Goal: Transaction & Acquisition: Obtain resource

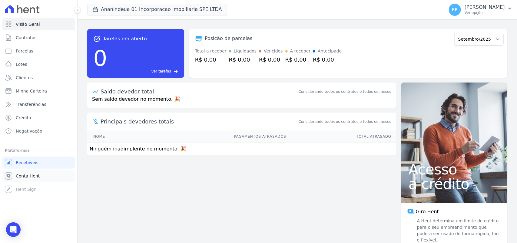
click at [41, 179] on link "Conta Hent" at bounding box center [38, 176] width 72 height 12
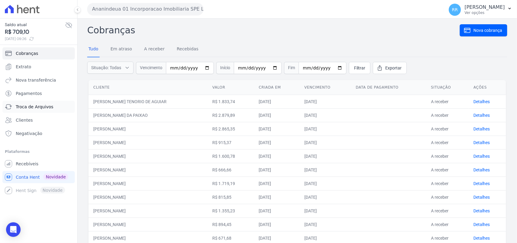
click at [38, 108] on span "Troca de Arquivos" at bounding box center [35, 107] width 38 height 6
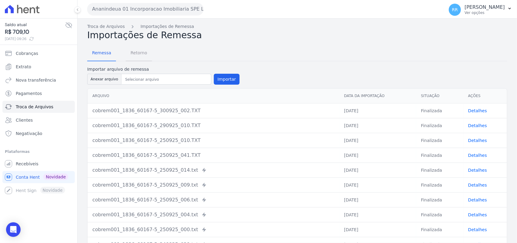
click at [136, 57] on span "Retorno" at bounding box center [139, 53] width 24 height 12
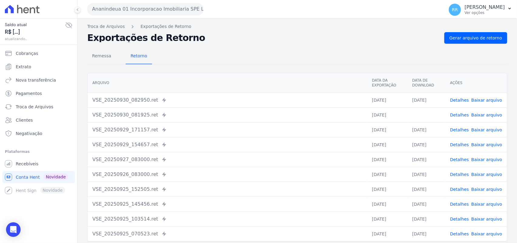
click at [122, 3] on button "Ananindeua 01 Incorporacao Imobiliaria SPE LTDA" at bounding box center [145, 9] width 116 height 12
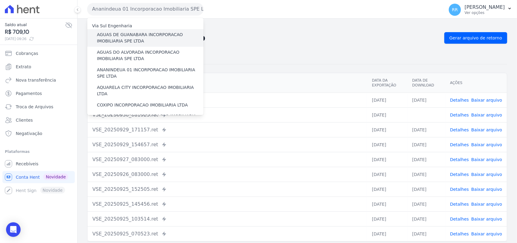
click at [115, 29] on div "AGUAS DE GUANABARA INCORPORACAO IMOBILIARIA SPE LTDA" at bounding box center [145, 38] width 116 height 18
click at [109, 34] on label "AGUAS DE GUANABARA INCORPORACAO IMOBILIARIA SPE LTDA" at bounding box center [150, 38] width 107 height 13
click at [0, 0] on input "AGUAS DE GUANABARA INCORPORACAO IMOBILIARIA SPE LTDA" at bounding box center [0, 0] width 0 height 0
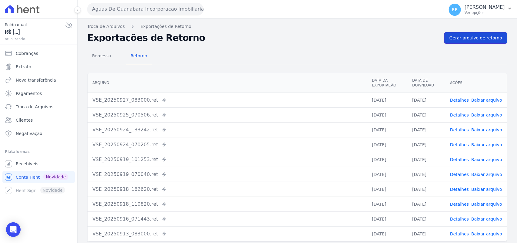
click at [464, 38] on span "Gerar arquivo de retorno" at bounding box center [476, 38] width 53 height 6
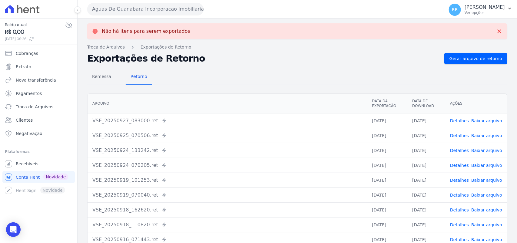
click at [165, 11] on button "Aguas De Guanabara Incorporacao Imobiliaria SPE LTDA" at bounding box center [145, 9] width 116 height 12
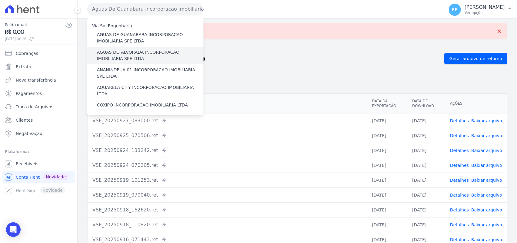
click at [112, 52] on label "AGUAS DO ALVORADA INCORPORACAO IMOBILIARIA SPE LTDA" at bounding box center [150, 55] width 107 height 13
click at [0, 0] on input "AGUAS DO ALVORADA INCORPORACAO IMOBILIARIA SPE LTDA" at bounding box center [0, 0] width 0 height 0
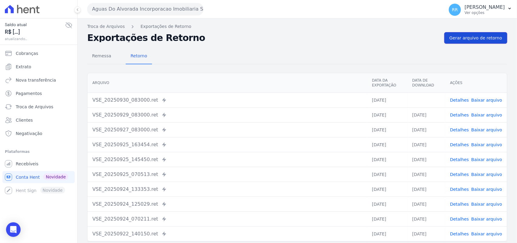
click at [473, 38] on span "Gerar arquivo de retorno" at bounding box center [476, 38] width 53 height 6
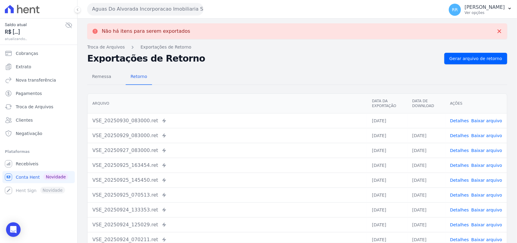
click at [482, 118] on link "Baixar arquivo" at bounding box center [487, 120] width 31 height 5
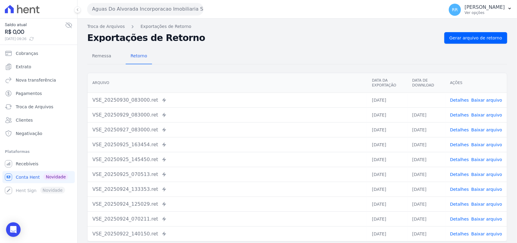
drag, startPoint x: 250, startPoint y: 62, endPoint x: 178, endPoint y: 53, distance: 72.4
click at [250, 62] on div "Remessa Retorno" at bounding box center [297, 56] width 420 height 16
click at [94, 11] on button "Aguas Do Alvorada Incorporacao Imobiliaria SPE LTDA" at bounding box center [145, 9] width 116 height 12
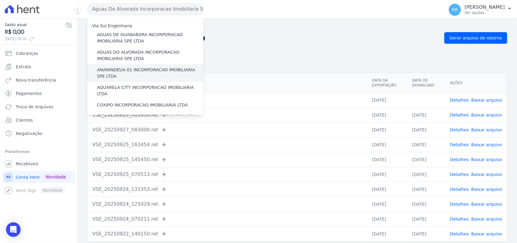
click at [120, 71] on label "ANANINDEUA 01 INCORPORACAO IMOBILIARIA SPE LTDA" at bounding box center [150, 73] width 107 height 13
click at [0, 0] on input "ANANINDEUA 01 INCORPORACAO IMOBILIARIA SPE LTDA" at bounding box center [0, 0] width 0 height 0
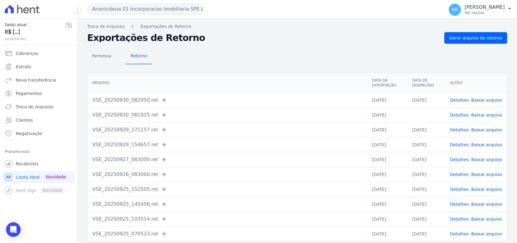
click at [489, 114] on link "Baixar arquivo" at bounding box center [487, 114] width 31 height 5
click at [476, 40] on span "Gerar arquivo de retorno" at bounding box center [476, 38] width 53 height 6
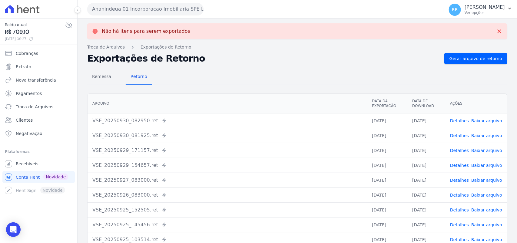
click at [117, 11] on button "Ananindeua 01 Incorporacao Imobiliaria SPE LTDA" at bounding box center [145, 9] width 116 height 12
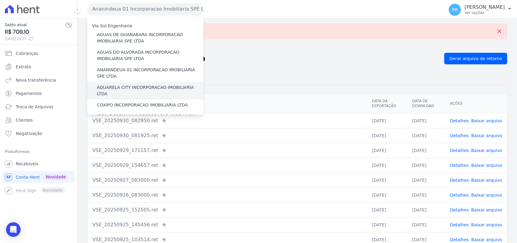
click at [112, 88] on label "AQUARELA CITY INCORPORACAO IMOBILIARIA LTDA" at bounding box center [150, 90] width 107 height 13
click at [0, 0] on input "AQUARELA CITY INCORPORACAO IMOBILIARIA LTDA" at bounding box center [0, 0] width 0 height 0
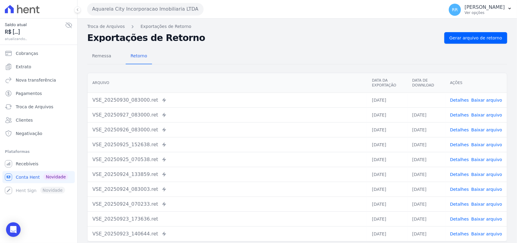
click at [486, 100] on link "Baixar arquivo" at bounding box center [487, 100] width 31 height 5
click at [248, 51] on div "Remessa Retorno" at bounding box center [297, 56] width 420 height 16
click at [487, 37] on span "Gerar arquivo de retorno" at bounding box center [476, 38] width 53 height 6
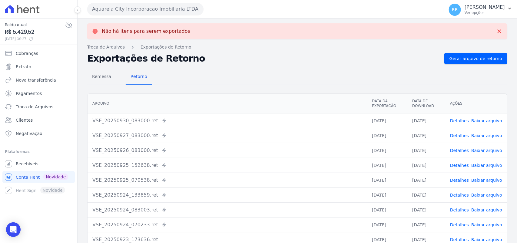
click at [126, 11] on button "Aquarela City Incorporacao Imobiliaria LTDA" at bounding box center [145, 9] width 116 height 12
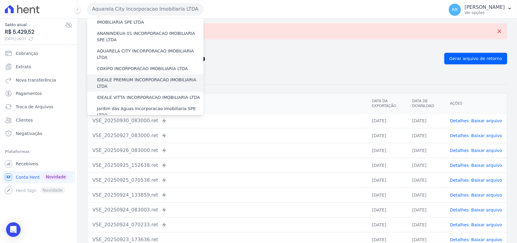
scroll to position [38, 0]
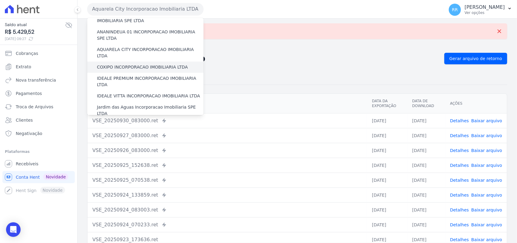
click at [115, 64] on label "COXIPO INCORPORACAO IMOBILIARIA LTDA" at bounding box center [142, 67] width 91 height 6
click at [0, 0] on input "COXIPO INCORPORACAO IMOBILIARIA LTDA" at bounding box center [0, 0] width 0 height 0
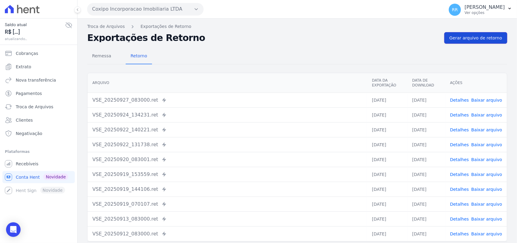
click at [474, 32] on link "Gerar arquivo de retorno" at bounding box center [476, 38] width 63 height 12
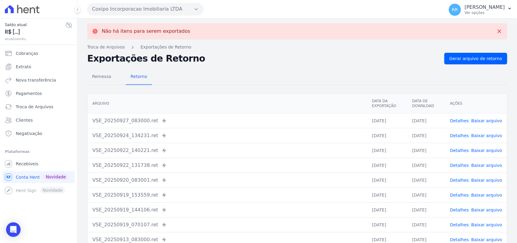
click at [178, 13] on button "Coxipo Incorporacao Imobiliaria LTDA" at bounding box center [145, 9] width 116 height 12
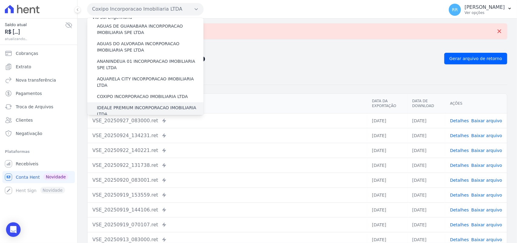
scroll to position [12, 0]
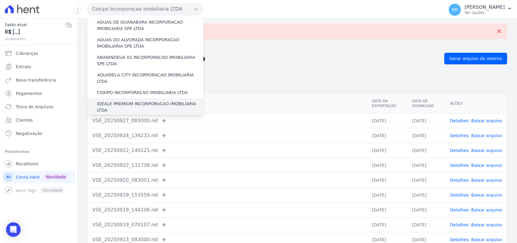
click at [122, 101] on label "IDEALE PREMIUM INCORPORACAO IMOBILIARIA LTDA" at bounding box center [150, 107] width 107 height 13
click at [0, 0] on input "IDEALE PREMIUM INCORPORACAO IMOBILIARIA LTDA" at bounding box center [0, 0] width 0 height 0
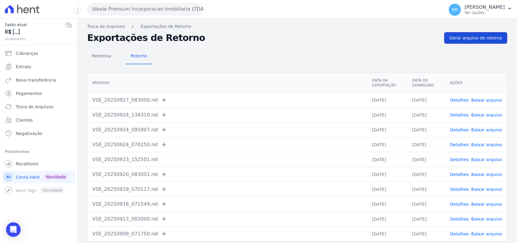
click at [476, 43] on link "Gerar arquivo de retorno" at bounding box center [476, 38] width 63 height 12
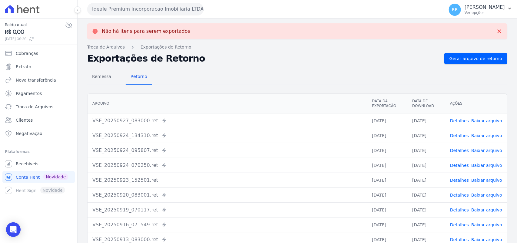
click at [164, 9] on button "Ideale Premium Incorporacao Imobiliaria LTDA" at bounding box center [145, 9] width 116 height 12
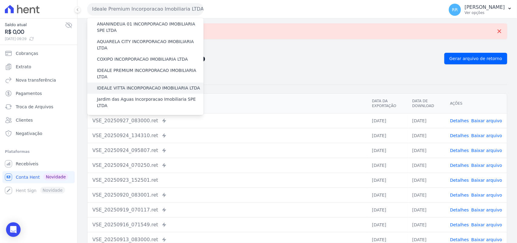
scroll to position [50, 0]
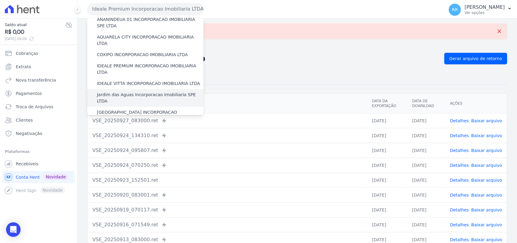
click at [122, 92] on label "Jardim das Aguas Incorporacao Imobiliaria SPE LTDA" at bounding box center [150, 98] width 107 height 13
click at [0, 0] on input "Jardim das Aguas Incorporacao Imobiliaria SPE LTDA" at bounding box center [0, 0] width 0 height 0
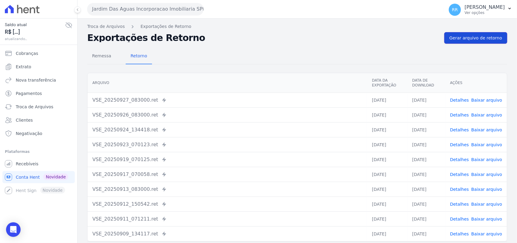
click at [456, 33] on link "Gerar arquivo de retorno" at bounding box center [476, 38] width 63 height 12
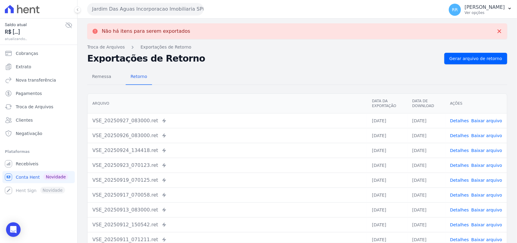
click at [123, 11] on button "Jardim Das Aguas Incorporacao Imobiliaria SPE LTDA" at bounding box center [145, 9] width 116 height 12
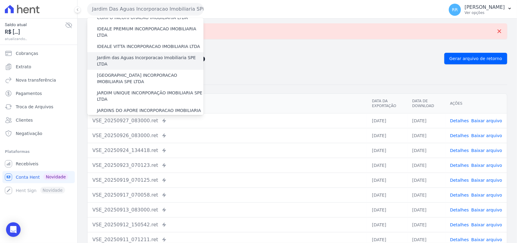
scroll to position [88, 0]
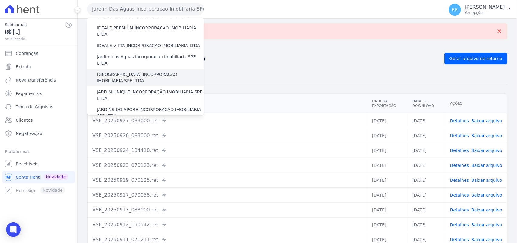
click at [131, 71] on label "[GEOGRAPHIC_DATA] INCORPORACAO IMOBILIARIA SPE LTDA" at bounding box center [150, 77] width 107 height 13
click at [0, 0] on input "[GEOGRAPHIC_DATA] INCORPORACAO IMOBILIARIA SPE LTDA" at bounding box center [0, 0] width 0 height 0
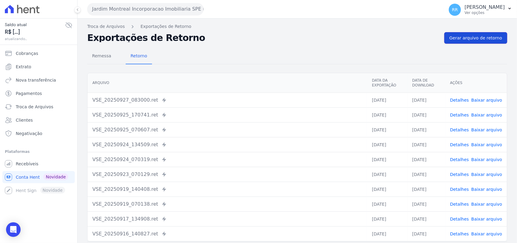
click at [485, 38] on span "Gerar arquivo de retorno" at bounding box center [476, 38] width 53 height 6
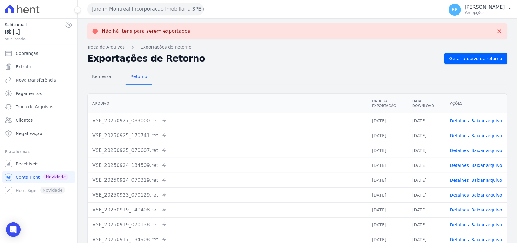
click at [171, 13] on button "Jardim Montreal Incorporacao Imobiliaria SPE LTDA" at bounding box center [145, 9] width 116 height 12
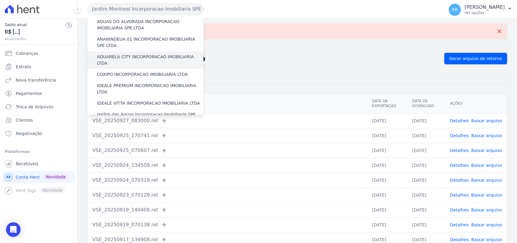
scroll to position [63, 0]
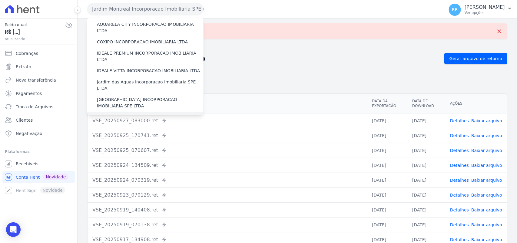
click at [124, 114] on label "JARDIM UNIQUE INCORPORAÇÃO IMOBILIARIA SPE LTDA" at bounding box center [150, 120] width 107 height 13
click at [0, 0] on input "JARDIM UNIQUE INCORPORAÇÃO IMOBILIARIA SPE LTDA" at bounding box center [0, 0] width 0 height 0
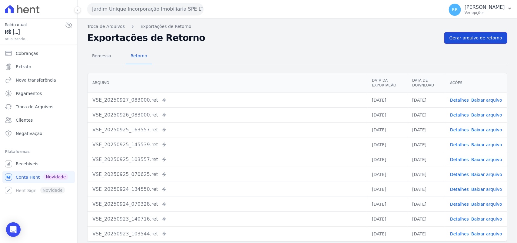
click at [474, 40] on span "Gerar arquivo de retorno" at bounding box center [476, 38] width 53 height 6
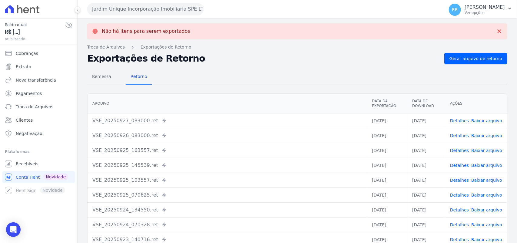
click at [138, 11] on button "Jardim Unique Incorporação Imobiliaria SPE LTDA" at bounding box center [145, 9] width 116 height 12
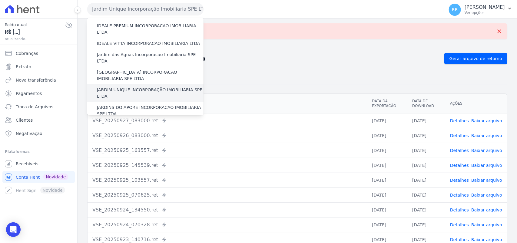
scroll to position [101, 0]
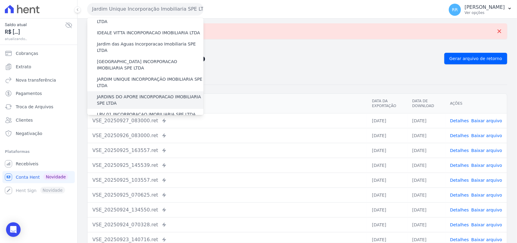
click at [130, 94] on label "JARDINS DO APORE INCORPORACAO IMOBILIARIA SPE LTDA" at bounding box center [150, 100] width 107 height 13
click at [0, 0] on input "JARDINS DO APORE INCORPORACAO IMOBILIARIA SPE LTDA" at bounding box center [0, 0] width 0 height 0
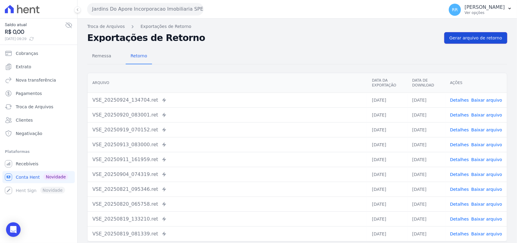
click at [492, 36] on span "Gerar arquivo de retorno" at bounding box center [476, 38] width 53 height 6
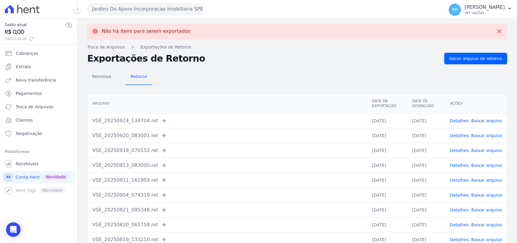
click at [160, 14] on button "Jardins Do Apore Incorporacao Imobiliaria SPE LTDA" at bounding box center [145, 9] width 116 height 12
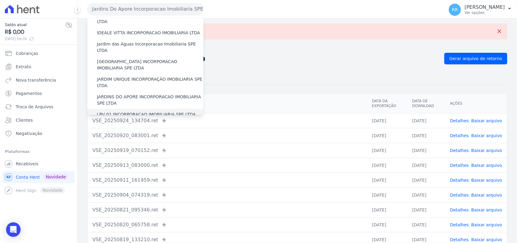
click at [120, 111] on label "LRV 01 INCORPORACAO IMOBILIARIA SPE LTDA" at bounding box center [146, 114] width 99 height 6
click at [0, 0] on input "LRV 01 INCORPORACAO IMOBILIARIA SPE LTDA" at bounding box center [0, 0] width 0 height 0
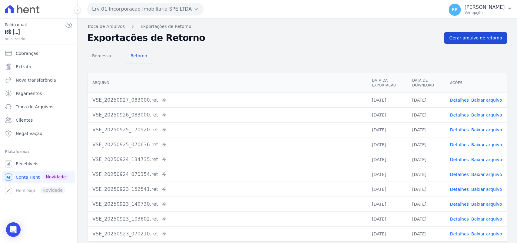
click at [499, 36] on link "Gerar arquivo de retorno" at bounding box center [476, 38] width 63 height 12
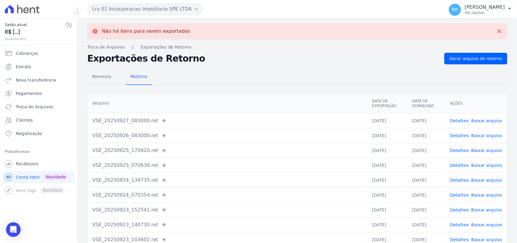
click at [114, 12] on button "Lrv 01 Incorporacao Imobiliaria SPE LTDA" at bounding box center [145, 9] width 116 height 12
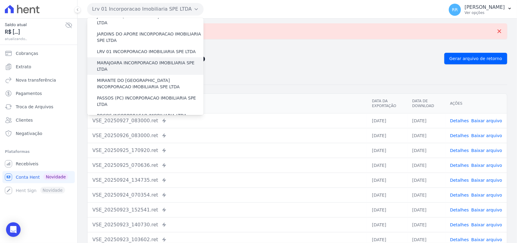
scroll to position [164, 0]
click at [110, 59] on label "MARAJOARA INCORPORACAO IMOBILIARIA SPE LTDA" at bounding box center [150, 65] width 107 height 13
click at [0, 0] on input "MARAJOARA INCORPORACAO IMOBILIARIA SPE LTDA" at bounding box center [0, 0] width 0 height 0
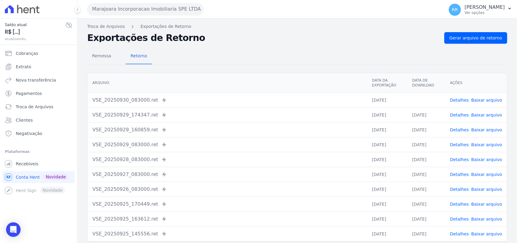
click at [469, 31] on div "Troca de Arquivos Exportações de Retorno Exportações de Retorno Gerar arquivo d…" at bounding box center [298, 142] width 440 height 249
click at [464, 39] on span "Gerar arquivo de retorno" at bounding box center [476, 38] width 53 height 6
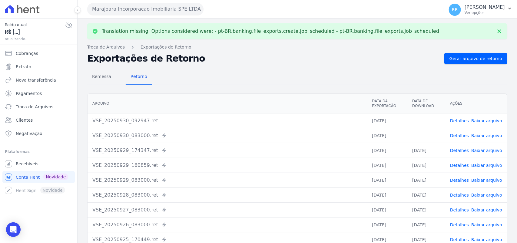
click at [484, 135] on link "Baixar arquivo" at bounding box center [487, 135] width 31 height 5
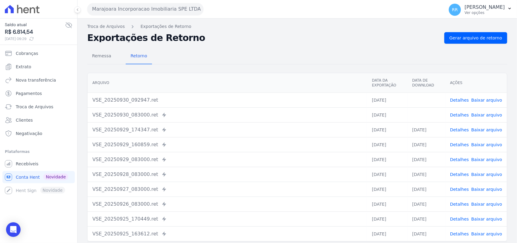
click at [255, 51] on div "Remessa Retorno" at bounding box center [297, 56] width 420 height 16
click at [494, 99] on link "Baixar arquivo" at bounding box center [487, 100] width 31 height 5
drag, startPoint x: 271, startPoint y: 64, endPoint x: 329, endPoint y: 44, distance: 62.0
click at [271, 63] on div "Remessa Retorno" at bounding box center [297, 56] width 420 height 16
click at [475, 35] on span "Gerar arquivo de retorno" at bounding box center [476, 38] width 53 height 6
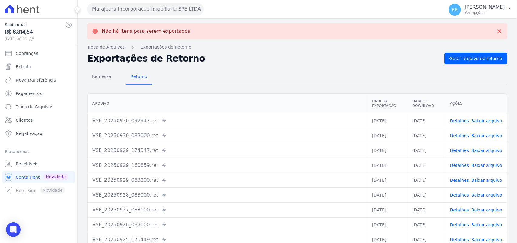
click at [106, 5] on button "Marajoara Incorporacao Imobiliaria SPE LTDA" at bounding box center [145, 9] width 116 height 12
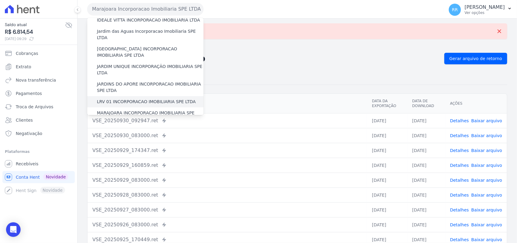
scroll to position [126, 0]
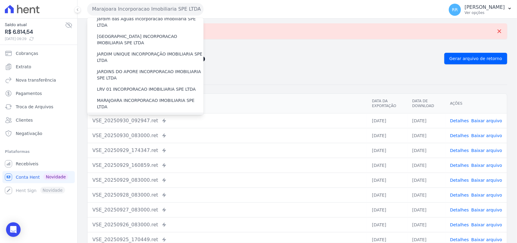
click at [111, 115] on label "MIRANTE DO [GEOGRAPHIC_DATA] INCORPORACAO IMOBILIARIA SPE LTDA" at bounding box center [150, 121] width 107 height 13
click at [0, 0] on input "MIRANTE DO [GEOGRAPHIC_DATA] INCORPORACAO IMOBILIARIA SPE LTDA" at bounding box center [0, 0] width 0 height 0
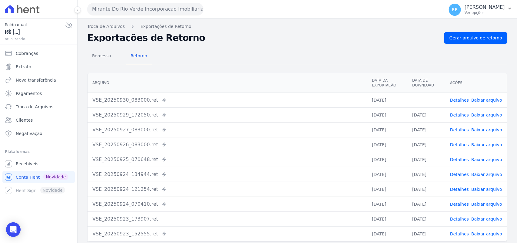
click at [481, 100] on link "Baixar arquivo" at bounding box center [487, 100] width 31 height 5
drag, startPoint x: 349, startPoint y: 33, endPoint x: 355, endPoint y: 34, distance: 6.1
click at [349, 33] on div "Exportações de Retorno Gerar arquivo de retorno" at bounding box center [297, 38] width 420 height 12
click at [478, 43] on link "Gerar arquivo de retorno" at bounding box center [476, 38] width 63 height 12
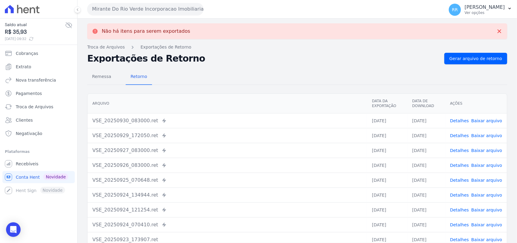
click at [106, 6] on button "Mirante Do Rio Verde Incorporacao Imobiliaria SPE LTDA" at bounding box center [145, 9] width 116 height 12
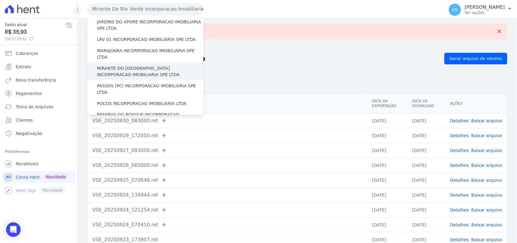
scroll to position [177, 0]
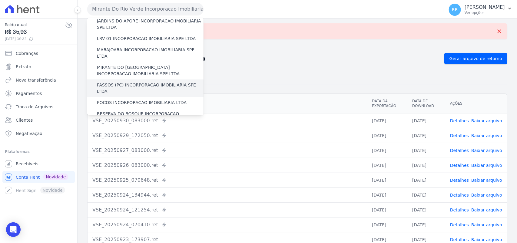
click at [108, 82] on label "PASSOS (PC) INCORPORACAO IMOBILIARIA SPE LTDA" at bounding box center [150, 88] width 107 height 13
click at [0, 0] on input "PASSOS (PC) INCORPORACAO IMOBILIARIA SPE LTDA" at bounding box center [0, 0] width 0 height 0
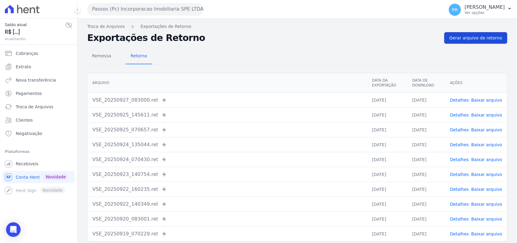
click at [469, 38] on span "Gerar arquivo de retorno" at bounding box center [476, 38] width 53 height 6
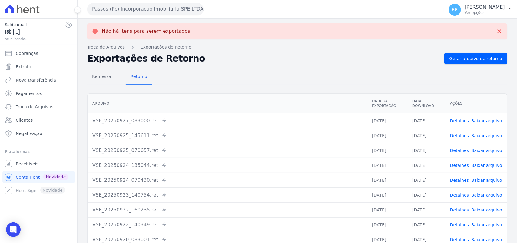
click at [114, 9] on button "Passos (Pc) Incorporacao Imobiliaria SPE LTDA" at bounding box center [145, 9] width 116 height 12
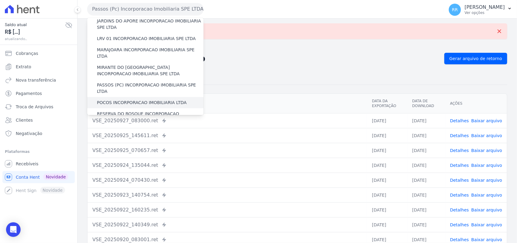
click at [118, 99] on label "POCOS INCORPORACAO IMOBILIARIA LTDA" at bounding box center [142, 102] width 90 height 6
click at [0, 0] on input "POCOS INCORPORACAO IMOBILIARIA LTDA" at bounding box center [0, 0] width 0 height 0
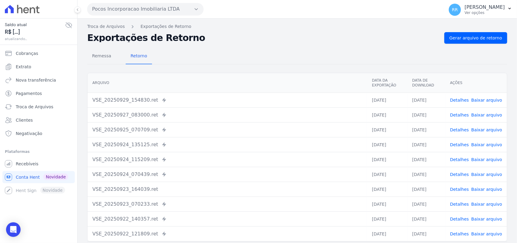
click at [469, 44] on div "Remessa Retorno [GEOGRAPHIC_DATA] Data da Exportação Data de Download Ações VSE…" at bounding box center [297, 153] width 420 height 219
click at [473, 42] on link "Gerar arquivo de retorno" at bounding box center [476, 38] width 63 height 12
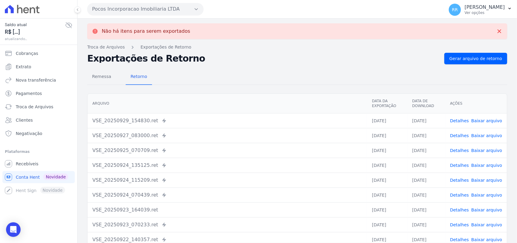
click at [235, 40] on div "Não há itens para serem exportados Troca de [GEOGRAPHIC_DATA] Exportações de Re…" at bounding box center [298, 153] width 440 height 270
click at [143, 8] on button "Pocos Incorporacao Imobiliaria LTDA" at bounding box center [145, 9] width 116 height 12
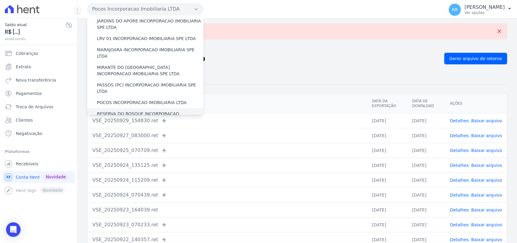
click at [117, 111] on label "RESERVA DO BOSQUE INCORPORACAO IMOBILIARIA SPE LTDA" at bounding box center [150, 117] width 107 height 13
click at [0, 0] on input "RESERVA DO BOSQUE INCORPORACAO IMOBILIARIA SPE LTDA" at bounding box center [0, 0] width 0 height 0
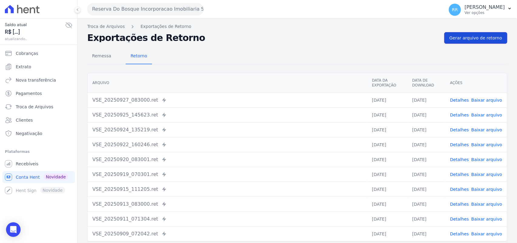
click at [467, 39] on span "Gerar arquivo de retorno" at bounding box center [476, 38] width 53 height 6
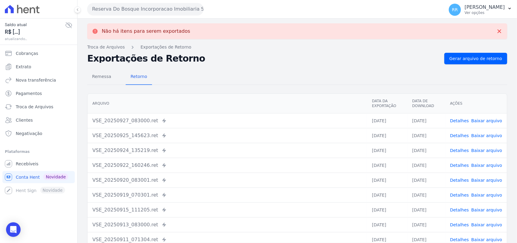
click at [179, 14] on button "Reserva Do Bosque Incorporacao Imobiliaria SPE LTDA" at bounding box center [145, 9] width 116 height 12
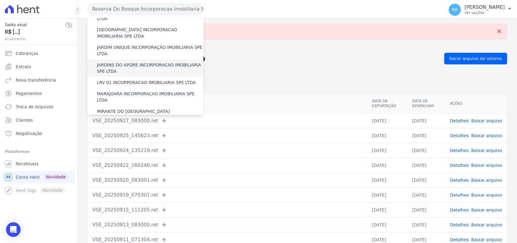
scroll to position [215, 0]
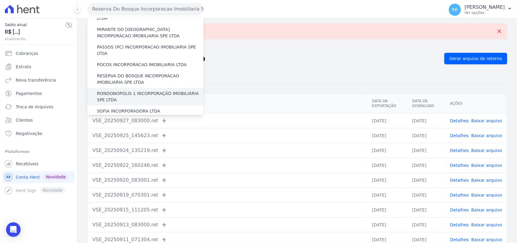
click at [124, 90] on label "RONDONOPOLIS 1 INCORPORAÇÃO IMOBILIÁRIA SPE LTDA" at bounding box center [150, 96] width 107 height 13
click at [0, 0] on input "RONDONOPOLIS 1 INCORPORAÇÃO IMOBILIÁRIA SPE LTDA" at bounding box center [0, 0] width 0 height 0
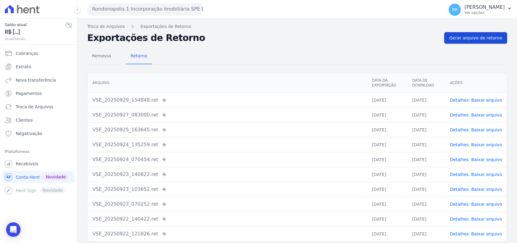
click at [492, 36] on span "Gerar arquivo de retorno" at bounding box center [476, 38] width 53 height 6
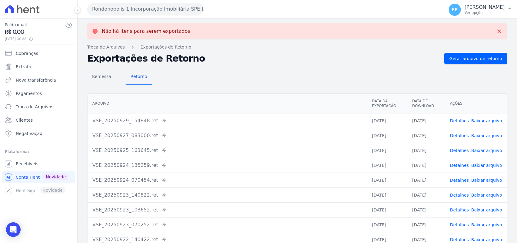
click at [179, 16] on div "Rondonopolis 1 Incorporação Imobiliária SPE LTDA Via Sul Engenharia AGUAS DE [G…" at bounding box center [264, 9] width 355 height 19
click at [182, 13] on button "Rondonopolis 1 Incorporação Imobiliária SPE LTDA" at bounding box center [145, 9] width 116 height 12
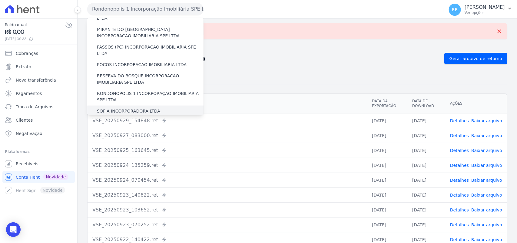
click at [136, 108] on label "SOFIA INCORPORADORA LTDA" at bounding box center [128, 111] width 63 height 6
click at [0, 0] on input "SOFIA INCORPORADORA LTDA" at bounding box center [0, 0] width 0 height 0
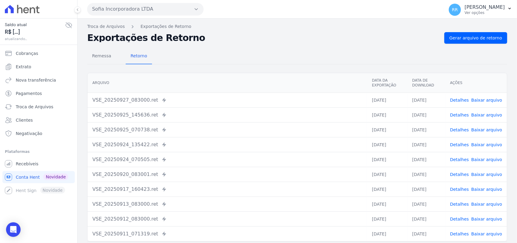
click at [441, 38] on div "Exportações de Retorno Gerar arquivo de retorno" at bounding box center [297, 38] width 420 height 12
click at [454, 35] on span "Gerar arquivo de retorno" at bounding box center [476, 38] width 53 height 6
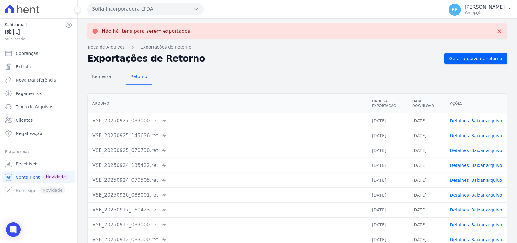
click at [173, 12] on button "Sofia Incorporadora LTDA" at bounding box center [145, 9] width 116 height 12
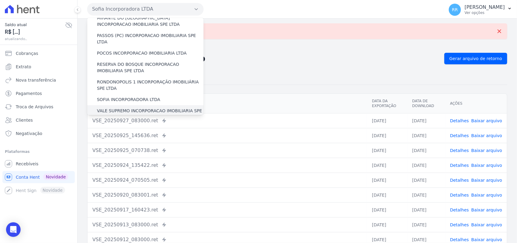
scroll to position [240, 0]
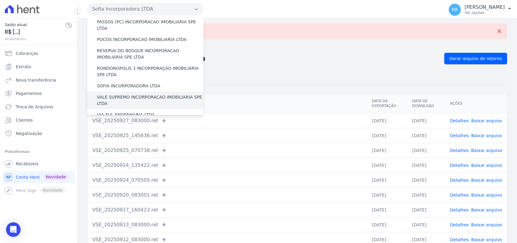
click at [137, 94] on label "VALE SUPREMO INCORPORACAO IMOBILIARIA SPE LTDA" at bounding box center [150, 100] width 107 height 13
click at [0, 0] on input "VALE SUPREMO INCORPORACAO IMOBILIARIA SPE LTDA" at bounding box center [0, 0] width 0 height 0
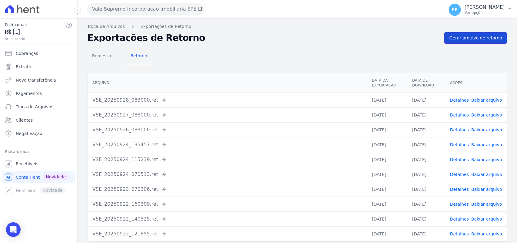
click at [485, 42] on link "Gerar arquivo de retorno" at bounding box center [476, 38] width 63 height 12
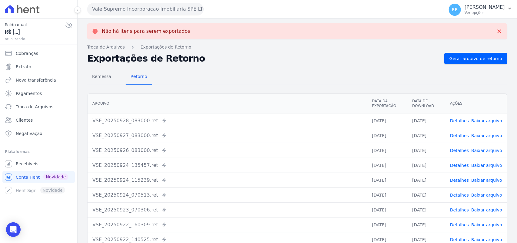
click at [173, 9] on button "Vale Supremo Incorporacao Imobiliaria SPE LTDA" at bounding box center [145, 9] width 116 height 12
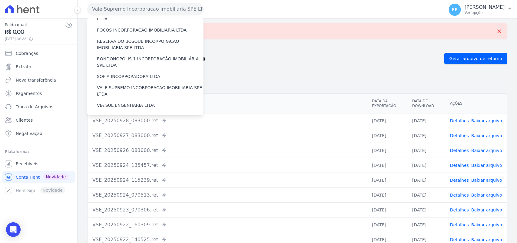
scroll to position [277, 0]
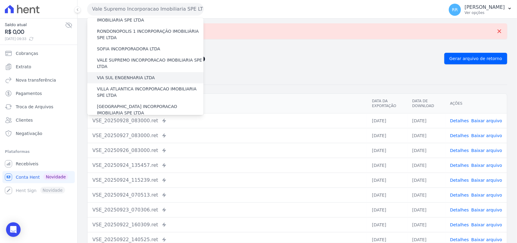
click at [115, 75] on label "VIA SUL ENGENHARIA LTDA" at bounding box center [126, 78] width 58 height 6
click at [0, 0] on input "VIA SUL ENGENHARIA LTDA" at bounding box center [0, 0] width 0 height 0
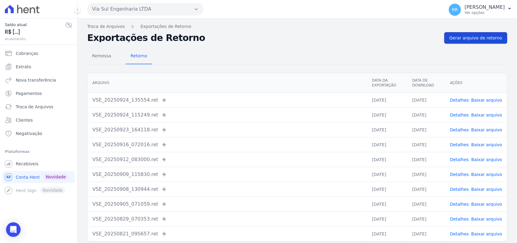
click at [482, 36] on span "Gerar arquivo de retorno" at bounding box center [476, 38] width 53 height 6
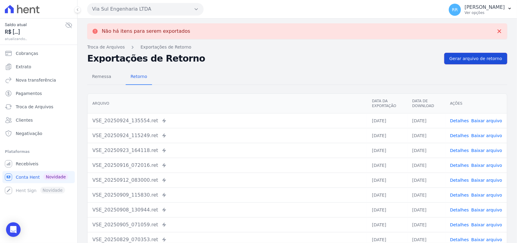
click at [452, 55] on span "Gerar arquivo de retorno" at bounding box center [476, 58] width 53 height 6
click at [135, 12] on button "Via Sul Engenharia LTDA" at bounding box center [145, 9] width 116 height 12
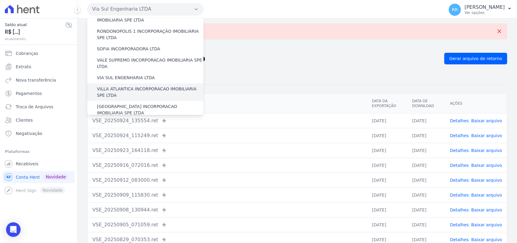
click at [125, 86] on label "VILLA ATLANTICA INCORPORACAO IMOBILIARIA SPE LTDA" at bounding box center [150, 92] width 107 height 13
click at [0, 0] on input "VILLA ATLANTICA INCORPORACAO IMOBILIARIA SPE LTDA" at bounding box center [0, 0] width 0 height 0
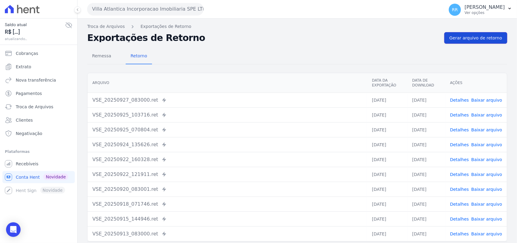
click at [467, 33] on link "Gerar arquivo de retorno" at bounding box center [476, 38] width 63 height 12
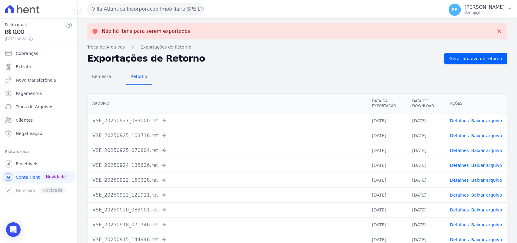
click at [155, 5] on button "Villa Atlantica Incorporacao Imobiliaria SPE LTDA" at bounding box center [145, 9] width 116 height 12
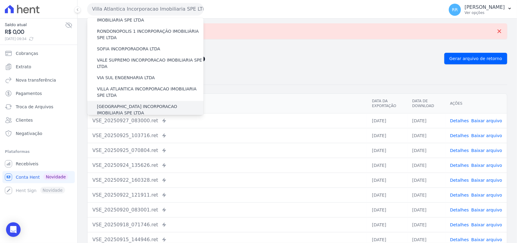
click at [114, 103] on label "[GEOGRAPHIC_DATA] INCORPORACAO IMOBILIARIA SPE LTDA" at bounding box center [150, 109] width 107 height 13
click at [0, 0] on input "[GEOGRAPHIC_DATA] INCORPORACAO IMOBILIARIA SPE LTDA" at bounding box center [0, 0] width 0 height 0
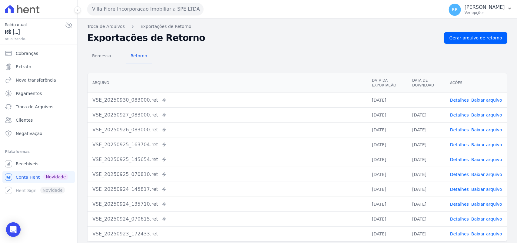
click at [491, 101] on link "Baixar arquivo" at bounding box center [487, 100] width 31 height 5
drag, startPoint x: 256, startPoint y: 48, endPoint x: 293, endPoint y: 41, distance: 37.8
click at [256, 48] on div "Remessa Retorno [GEOGRAPHIC_DATA] Data da Exportação Data de Download Ações VSE…" at bounding box center [297, 153] width 420 height 219
click at [459, 38] on span "Gerar arquivo de retorno" at bounding box center [476, 38] width 53 height 6
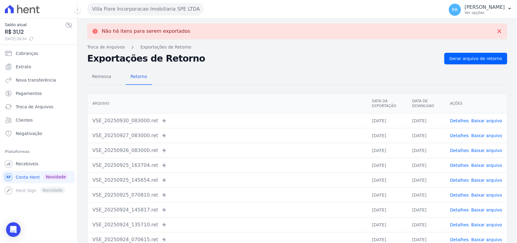
click at [182, 8] on button "Villa Fiore Incorporacao Imobiliaria SPE LTDA" at bounding box center [145, 9] width 116 height 12
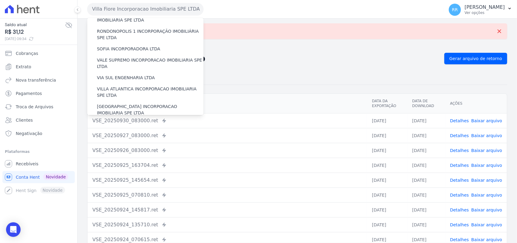
click at [114, 121] on label "VILLA TROPICAL INCORPORAÇÃO IMOBILIÁRIA SPE LTDA" at bounding box center [150, 127] width 107 height 13
click at [0, 0] on input "VILLA TROPICAL INCORPORAÇÃO IMOBILIÁRIA SPE LTDA" at bounding box center [0, 0] width 0 height 0
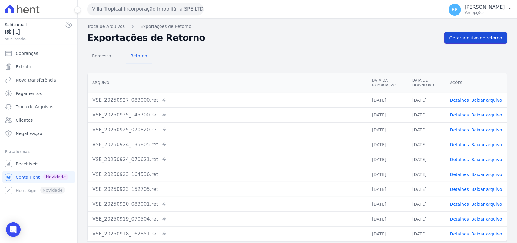
click at [484, 40] on span "Gerar arquivo de retorno" at bounding box center [476, 38] width 53 height 6
click at [127, 12] on button "Villa Tropical Incorporação Imobiliária SPE LTDA" at bounding box center [145, 9] width 116 height 12
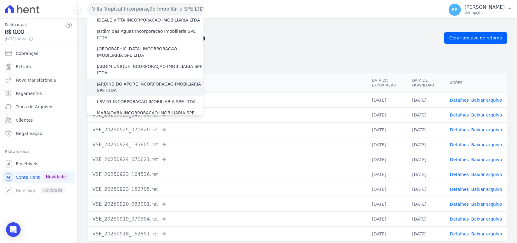
scroll to position [152, 0]
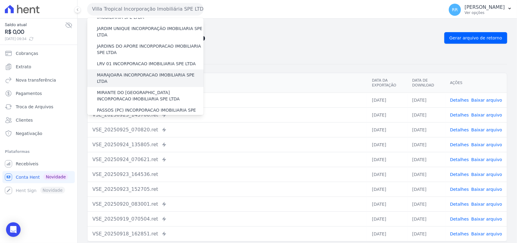
click at [122, 72] on label "MARAJOARA INCORPORACAO IMOBILIARIA SPE LTDA" at bounding box center [150, 78] width 107 height 13
click at [0, 0] on input "MARAJOARA INCORPORACAO IMOBILIARIA SPE LTDA" at bounding box center [0, 0] width 0 height 0
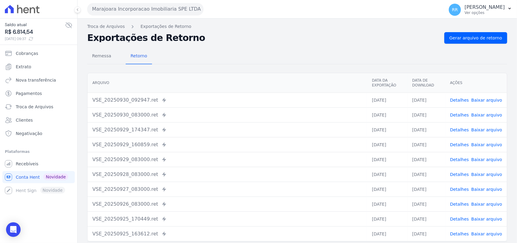
click at [460, 96] on td "Detalhes Baixar arquivo" at bounding box center [476, 99] width 62 height 15
click at [459, 99] on link "Detalhes" at bounding box center [459, 100] width 19 height 5
click at [458, 117] on link "Detalhes" at bounding box center [459, 114] width 19 height 5
click at [458, 101] on link "Detalhes" at bounding box center [459, 100] width 19 height 5
click at [461, 131] on link "Detalhes" at bounding box center [459, 129] width 19 height 5
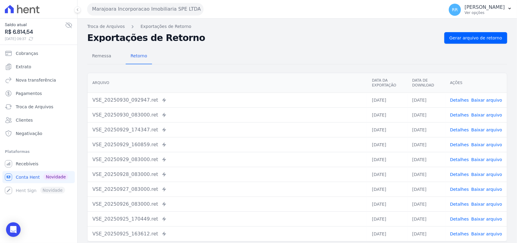
click at [467, 146] on link "Detalhes" at bounding box center [459, 144] width 19 height 5
click at [460, 160] on link "Detalhes" at bounding box center [459, 159] width 19 height 5
